Goal: Task Accomplishment & Management: Manage account settings

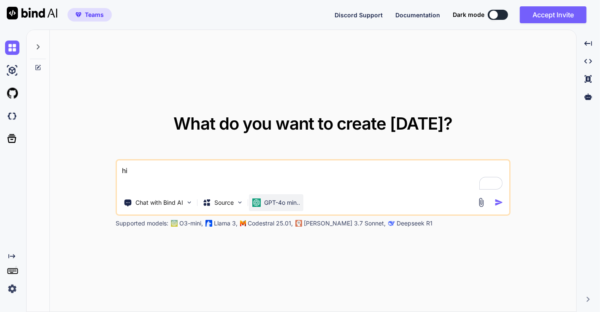
click at [279, 209] on div "GPT-4o min.." at bounding box center [276, 202] width 54 height 17
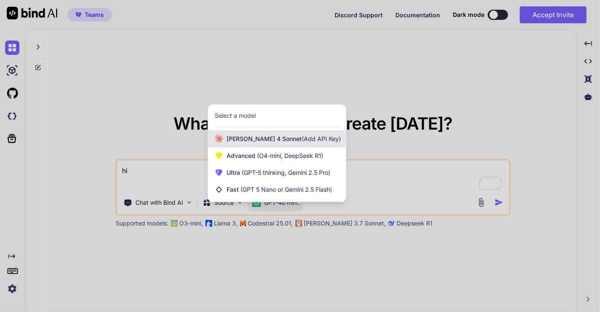
click at [266, 144] on div "[PERSON_NAME] 4 Sonnet (Add API Key)" at bounding box center [277, 138] width 138 height 17
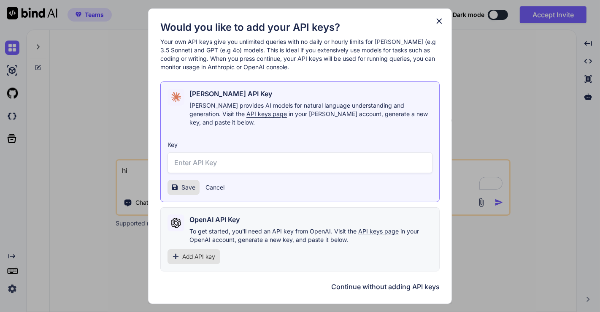
click at [247, 152] on input "text" at bounding box center [300, 162] width 265 height 21
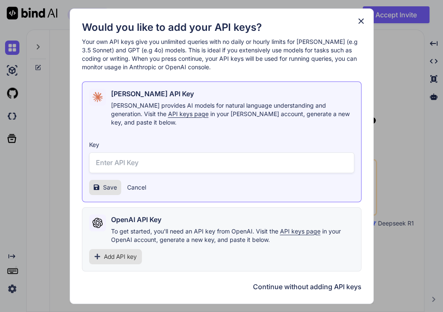
type textarea "x"
click at [168, 161] on input "text" at bounding box center [221, 162] width 265 height 21
drag, startPoint x: 168, startPoint y: 161, endPoint x: 100, endPoint y: 179, distance: 70.7
click at [100, 179] on div "Key hi Save Cancel" at bounding box center [221, 164] width 265 height 61
drag, startPoint x: 100, startPoint y: 179, endPoint x: 108, endPoint y: 183, distance: 8.7
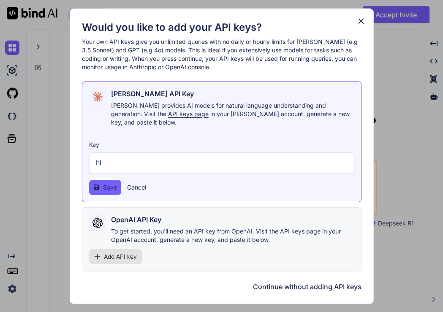
click at [108, 183] on button "Save" at bounding box center [105, 187] width 32 height 15
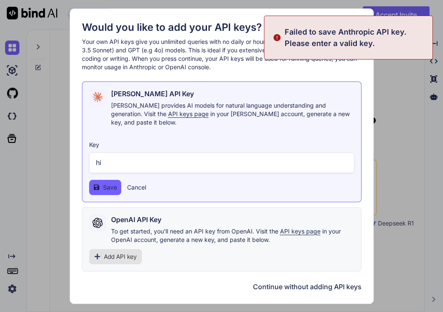
click at [108, 183] on span "Save" at bounding box center [110, 187] width 14 height 8
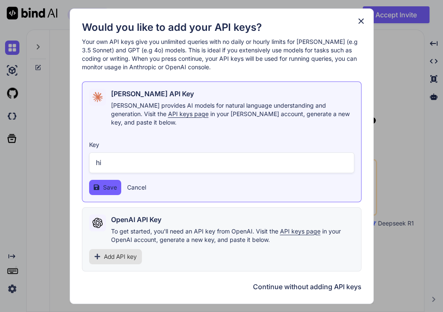
click at [168, 155] on input "hi" at bounding box center [221, 162] width 265 height 21
type input "h"
paste input "sk-ant-api03-GSwxAGXr9VPhwS8R1X-i2V-cxiRASXZuuU6_QXjJ2dlMoJxTIMshxuRRUuuoTv4wH_…"
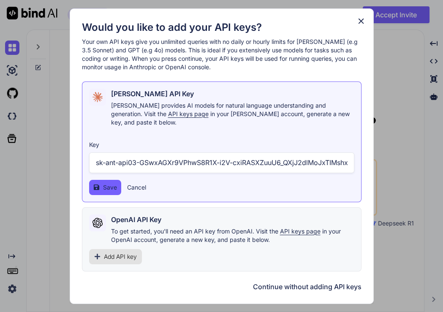
scroll to position [0, 177]
type input "sk-ant-api03-GSwxAGXr9VPhwS8R1X-i2V-cxiRASXZuuU6_QXjJ2dlMoJxTIMshxuRRUuuoTv4wH_…"
click at [95, 185] on icon at bounding box center [95, 187] width 5 height 5
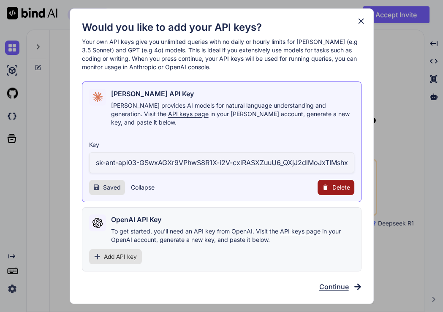
click at [136, 183] on button "Collapse" at bounding box center [143, 187] width 24 height 8
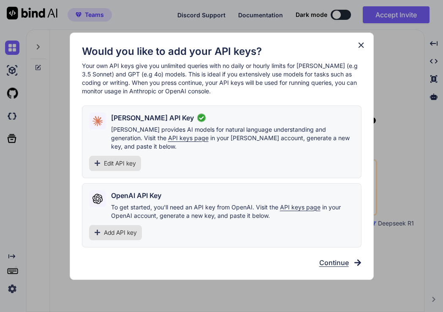
click at [114, 159] on span "Edit API key" at bounding box center [120, 163] width 32 height 8
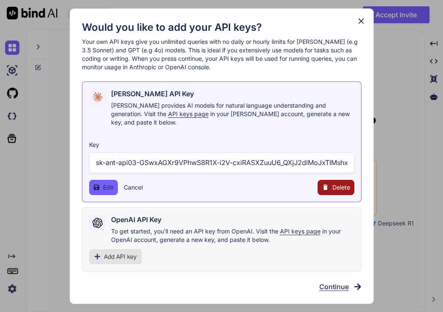
click at [235, 156] on input "sk-ant-api03-GSwxAGXr9VPhwS8R1X-i2V-cxiRASXZuuU6_QXjJ2dlMoJxTIMshxuRRUuuoTv4wH_…" at bounding box center [221, 162] width 265 height 21
type input "sk-ant-api03-GSwxAGXr9VPhwS8R1X-i2V-xiRASXZuuU6_QXjJ2dlMoJxTIMshxuRRUuuoTv4wH_c…"
click at [100, 185] on button "Edit" at bounding box center [103, 187] width 29 height 15
